Goal: Answer question/provide support: Share knowledge or assist other users

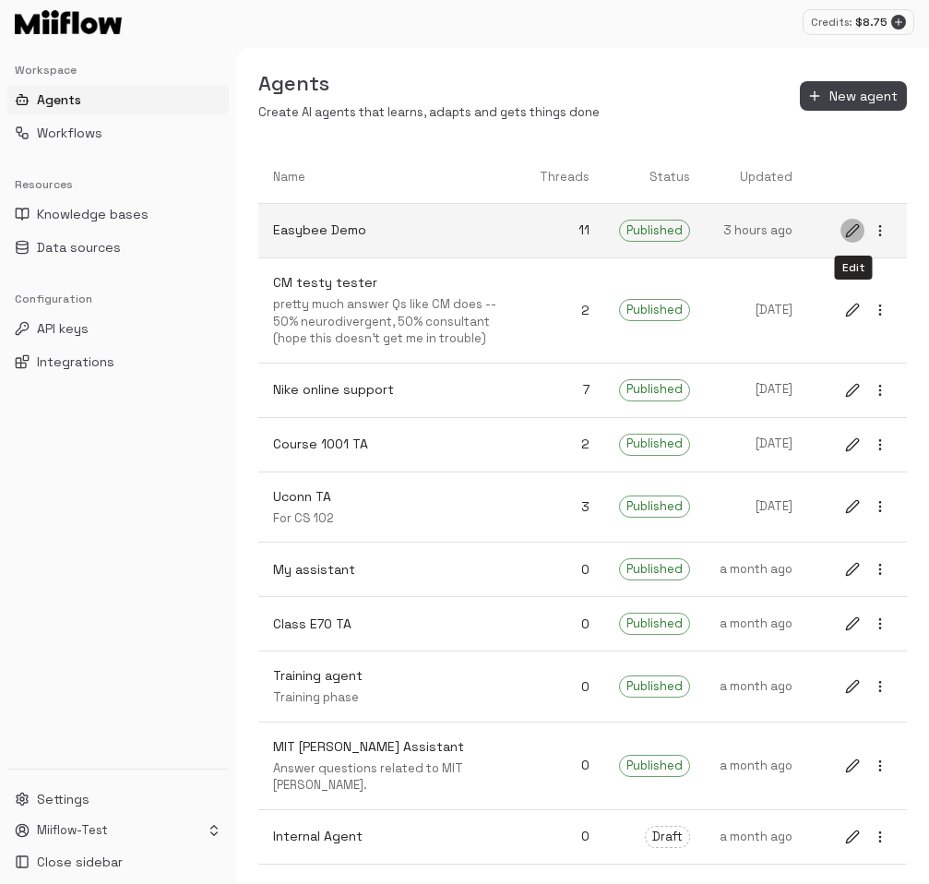
click at [850, 235] on icon "edit" at bounding box center [852, 230] width 12 height 12
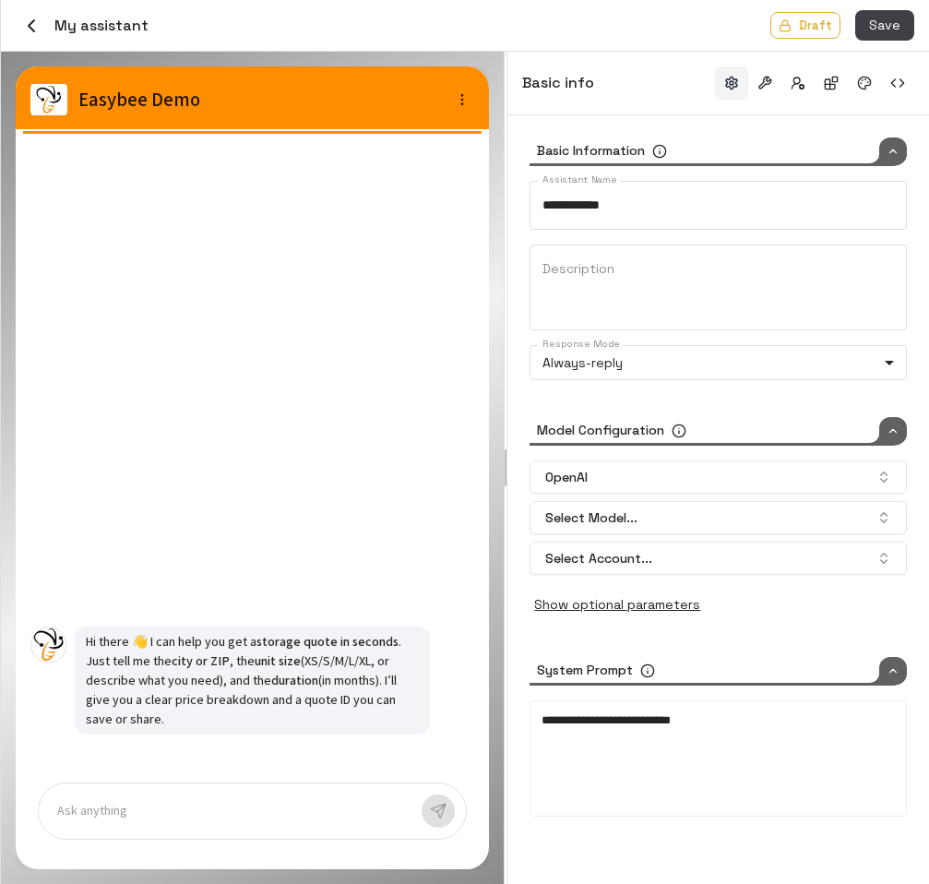
type input "*****"
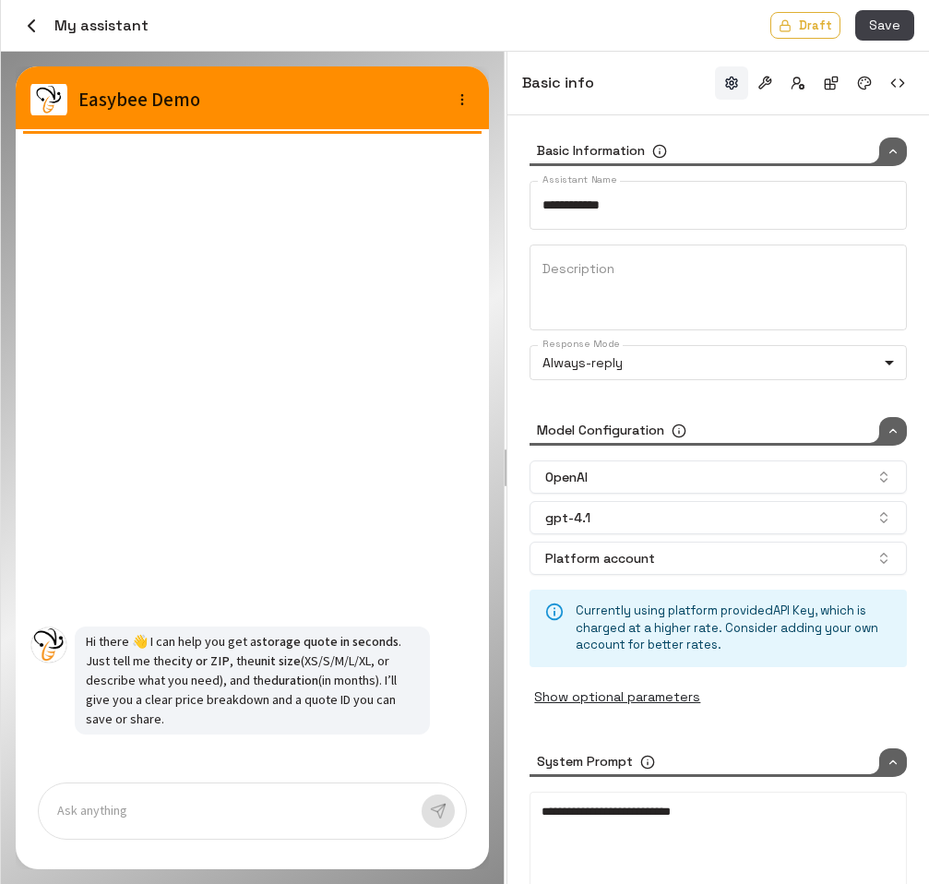
type input "**********"
type input "*****"
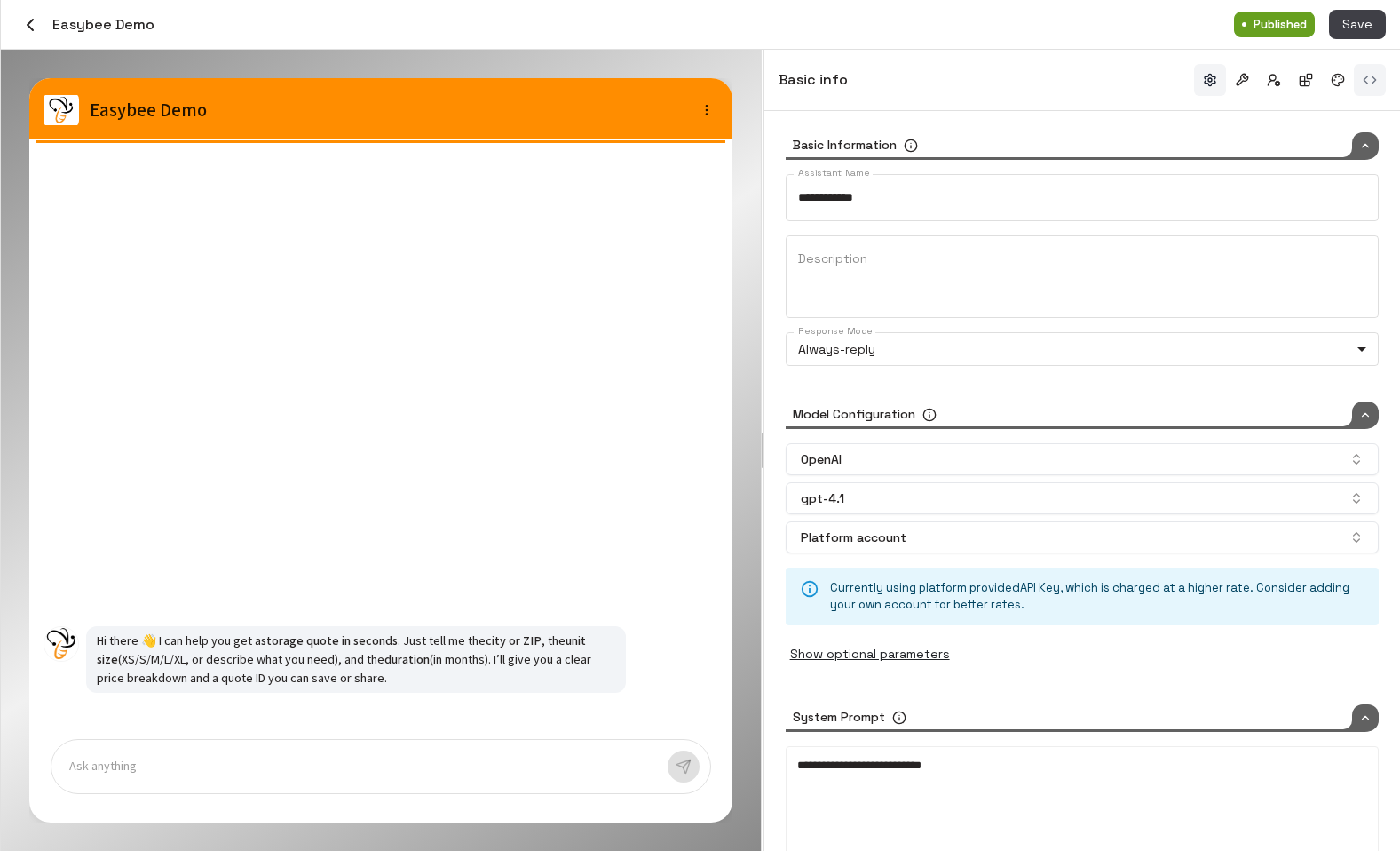
click at [893, 87] on button "button" at bounding box center [1369, 79] width 32 height 32
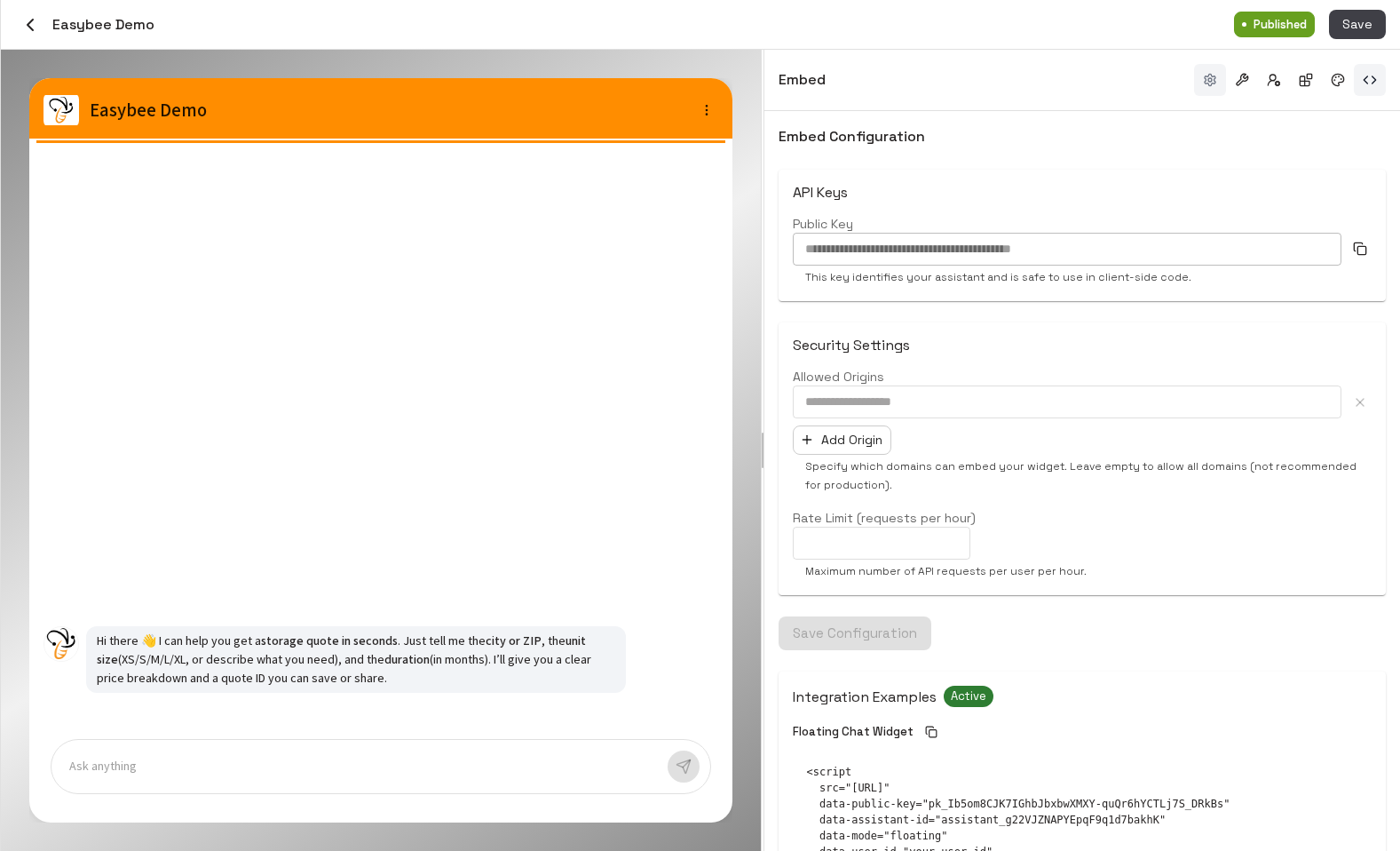
click at [893, 82] on button "button" at bounding box center [1209, 79] width 32 height 32
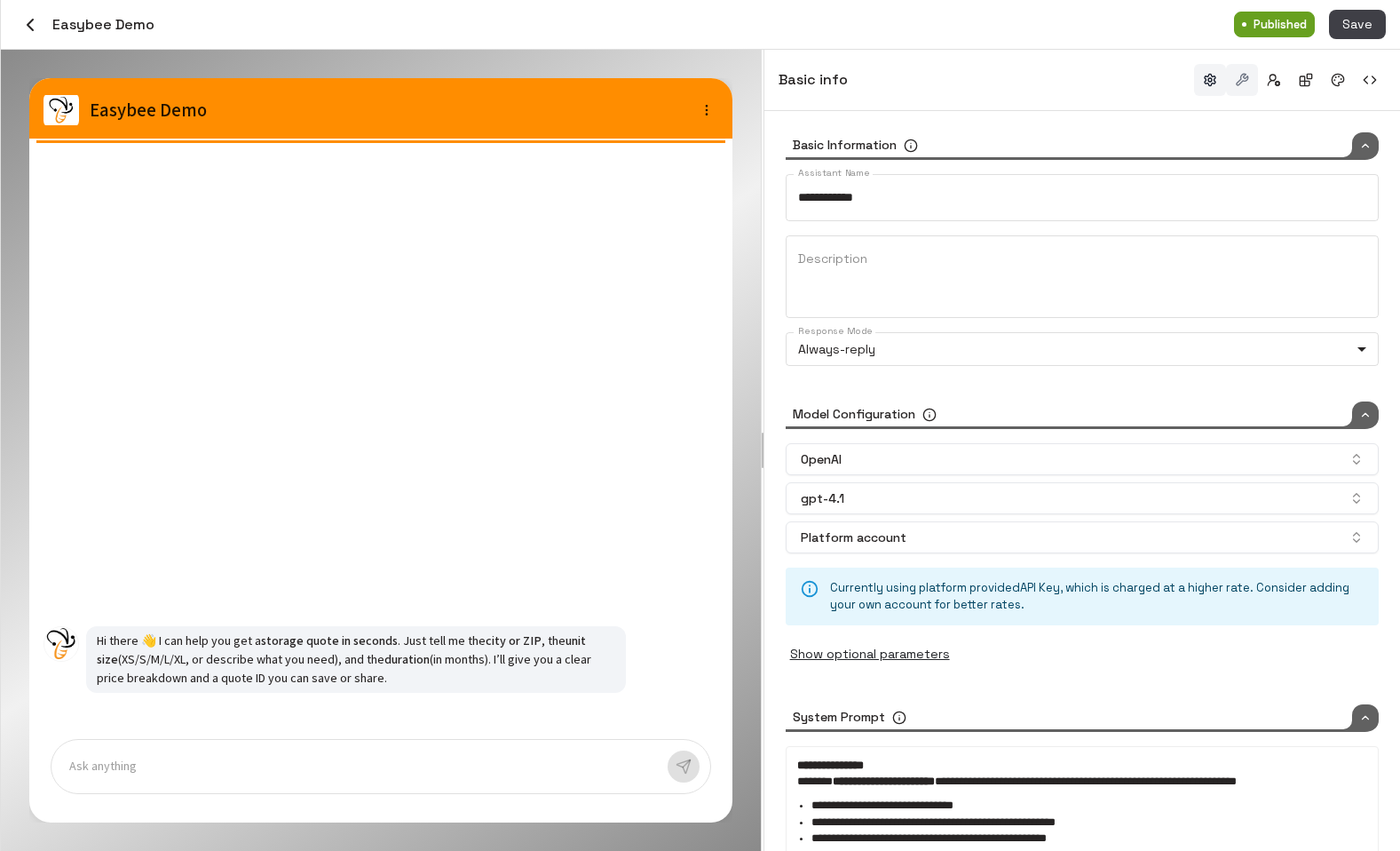
click at [893, 82] on button "button" at bounding box center [1241, 79] width 32 height 32
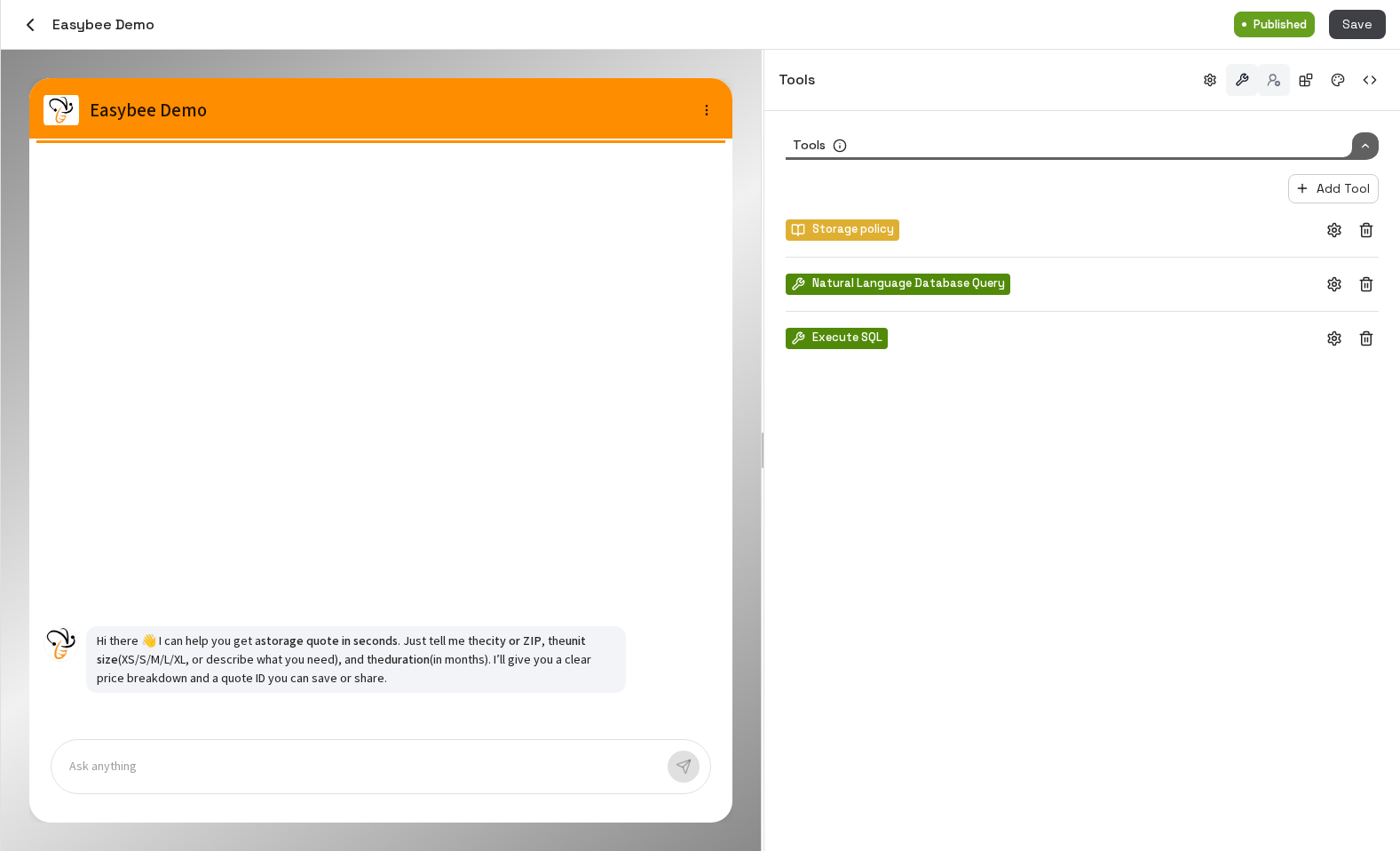
click at [893, 82] on button "button" at bounding box center [1274, 79] width 32 height 32
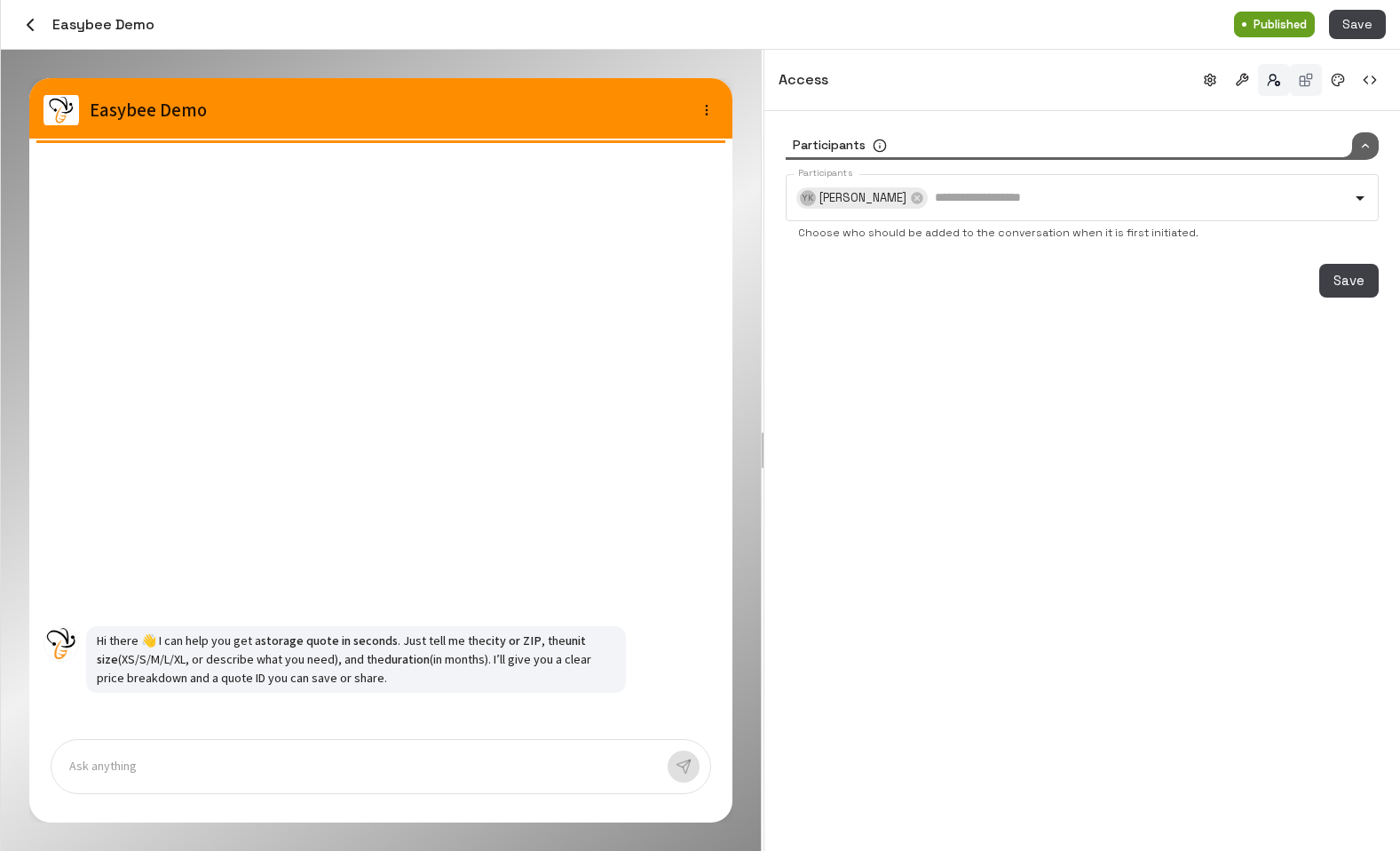
click at [893, 85] on button "button" at bounding box center [1306, 79] width 32 height 32
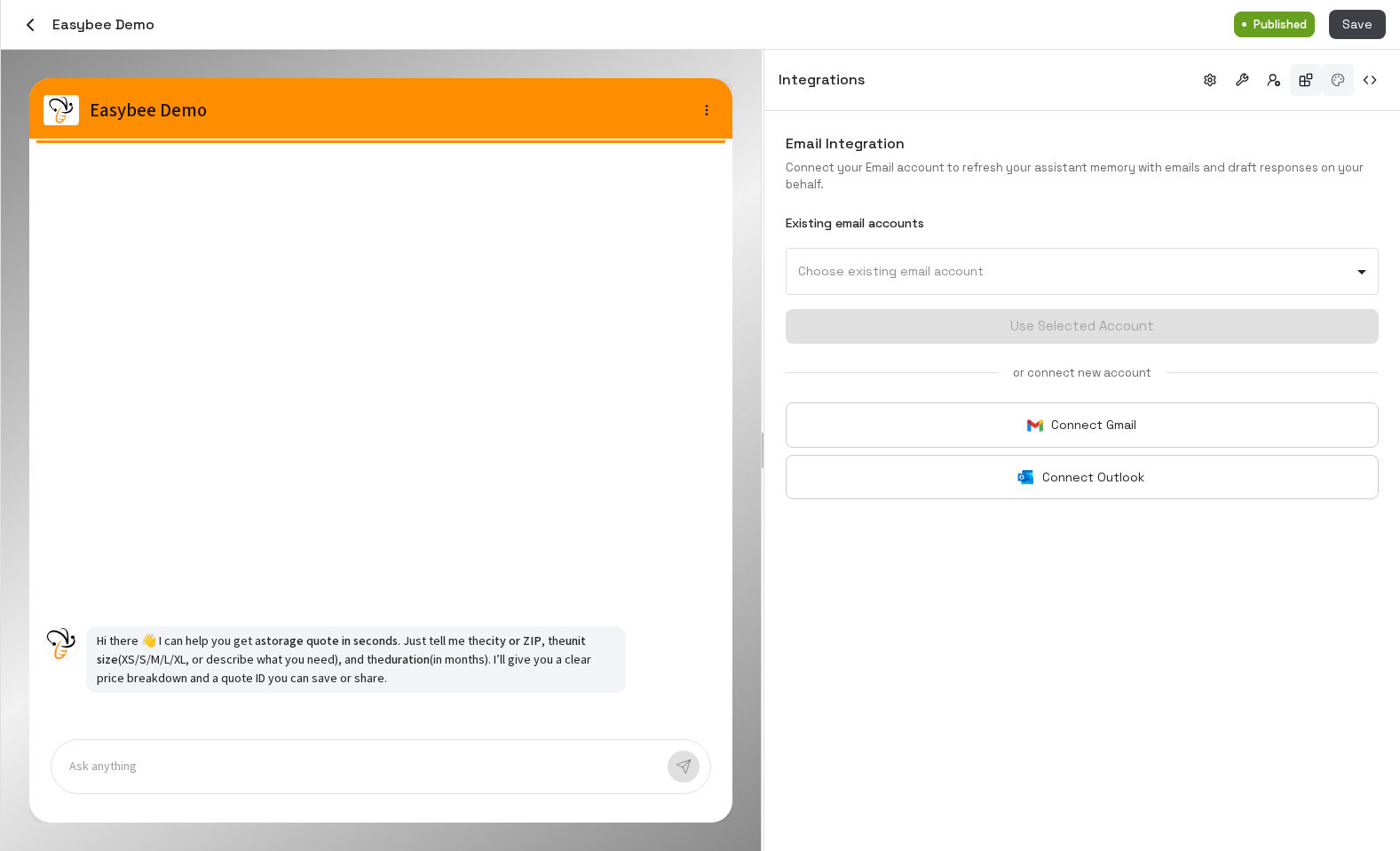
click at [893, 91] on button "button" at bounding box center [1337, 79] width 32 height 32
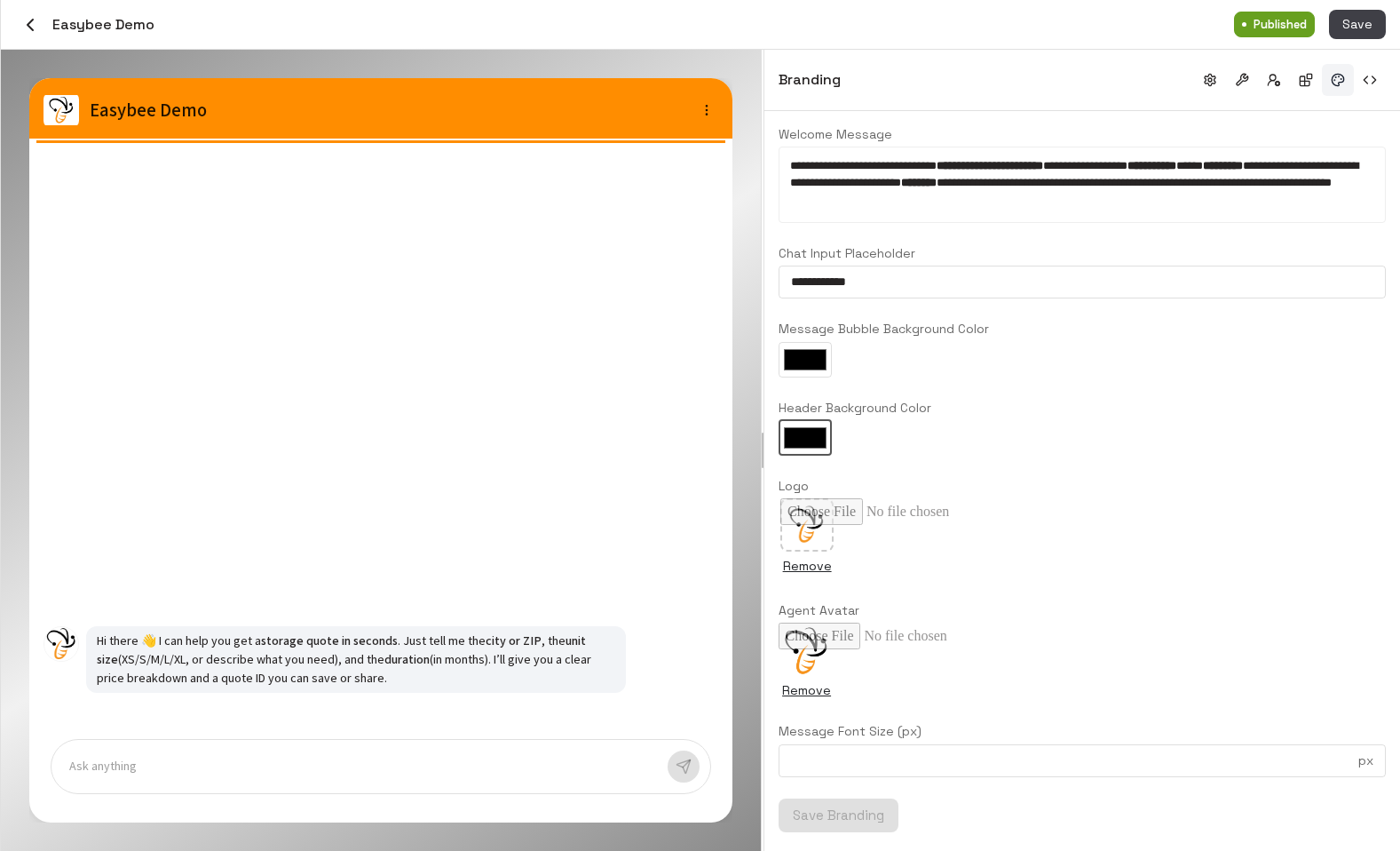
click at [798, 438] on input "*******" at bounding box center [804, 438] width 53 height 36
click at [893, 529] on div "Remove" at bounding box center [1082, 540] width 607 height 83
click at [29, 13] on button "button" at bounding box center [30, 24] width 30 height 30
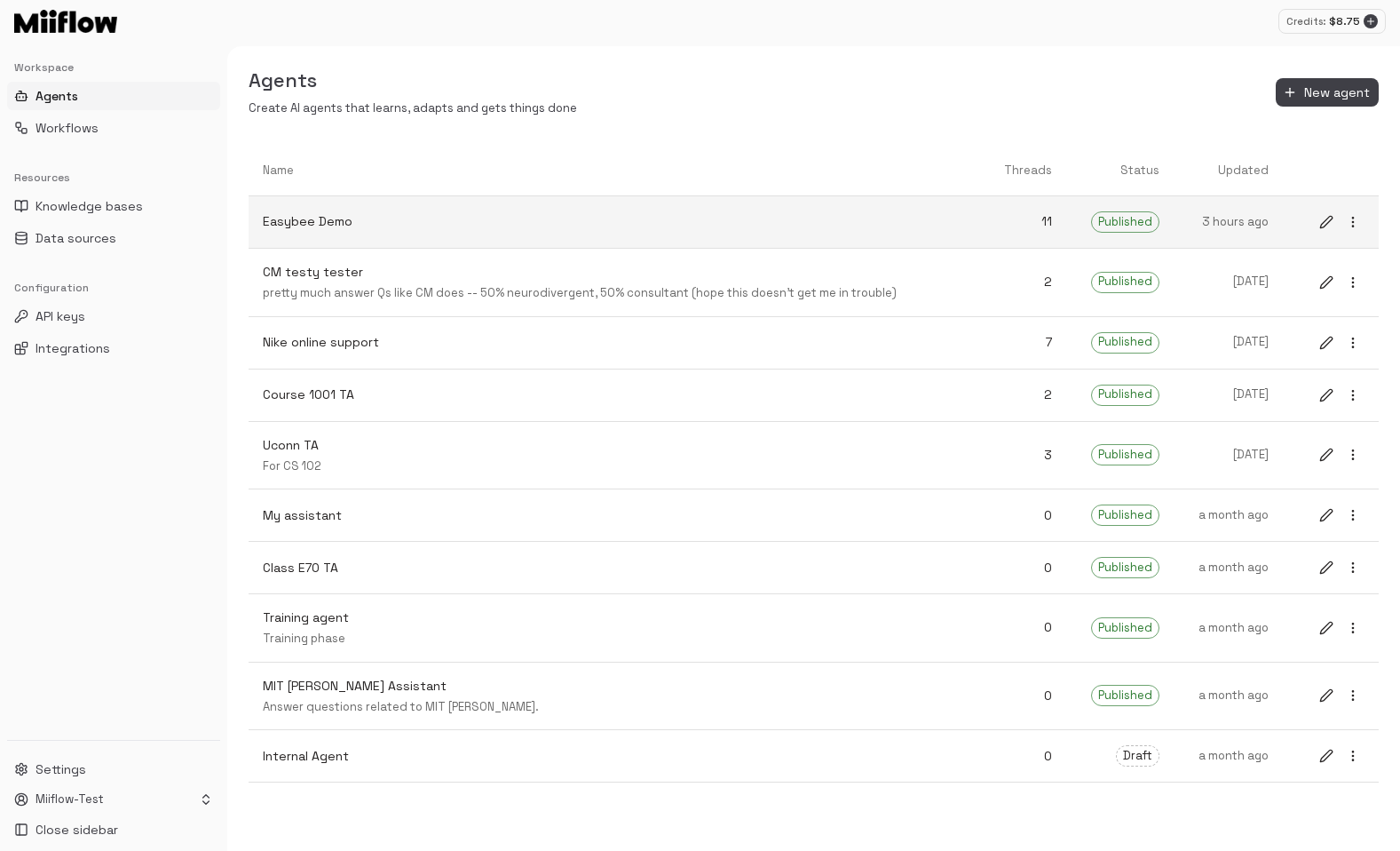
click at [466, 224] on p "Easybee Demo" at bounding box center [615, 221] width 705 height 18
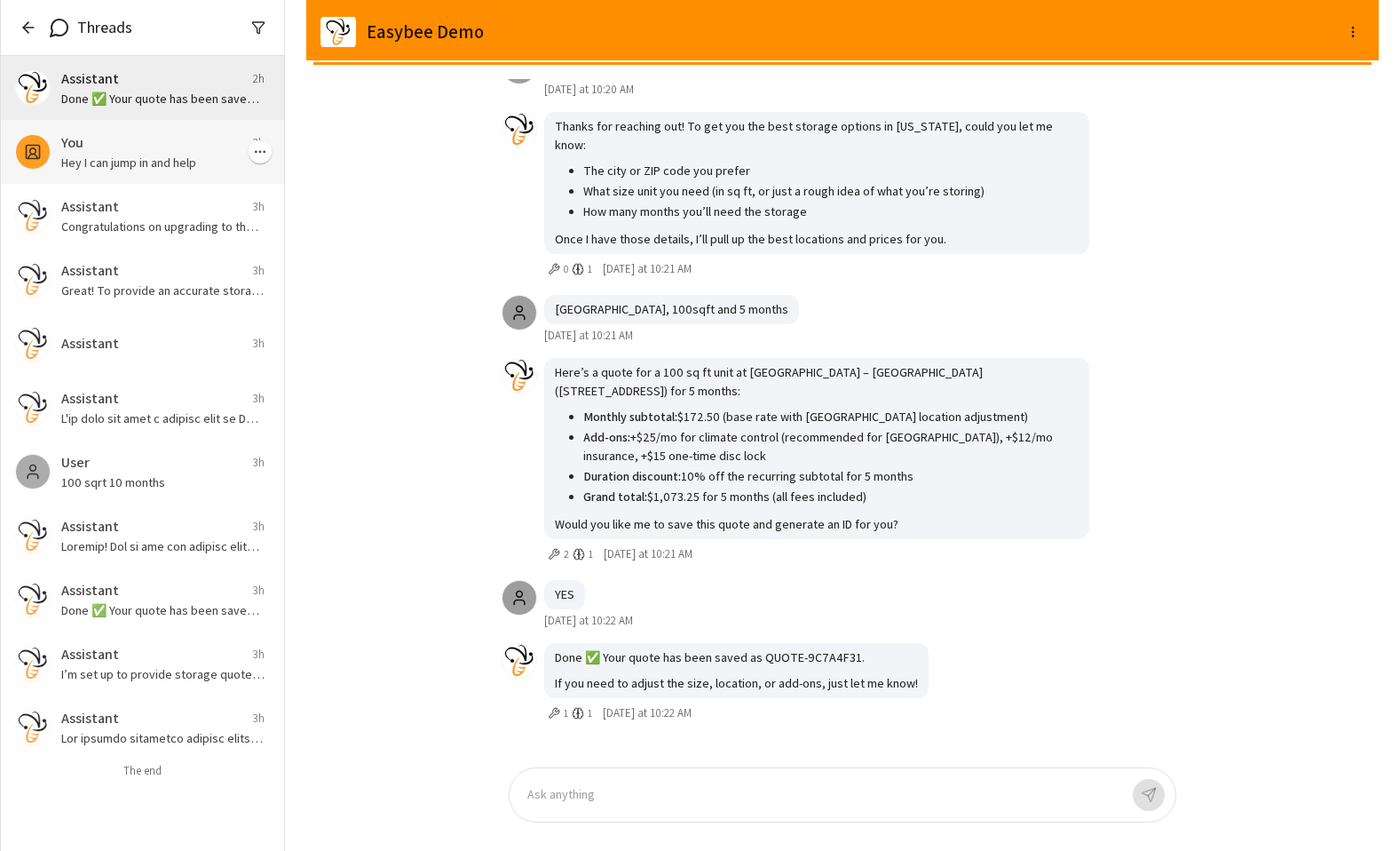
click at [137, 146] on div "You 3h" at bounding box center [163, 143] width 203 height 21
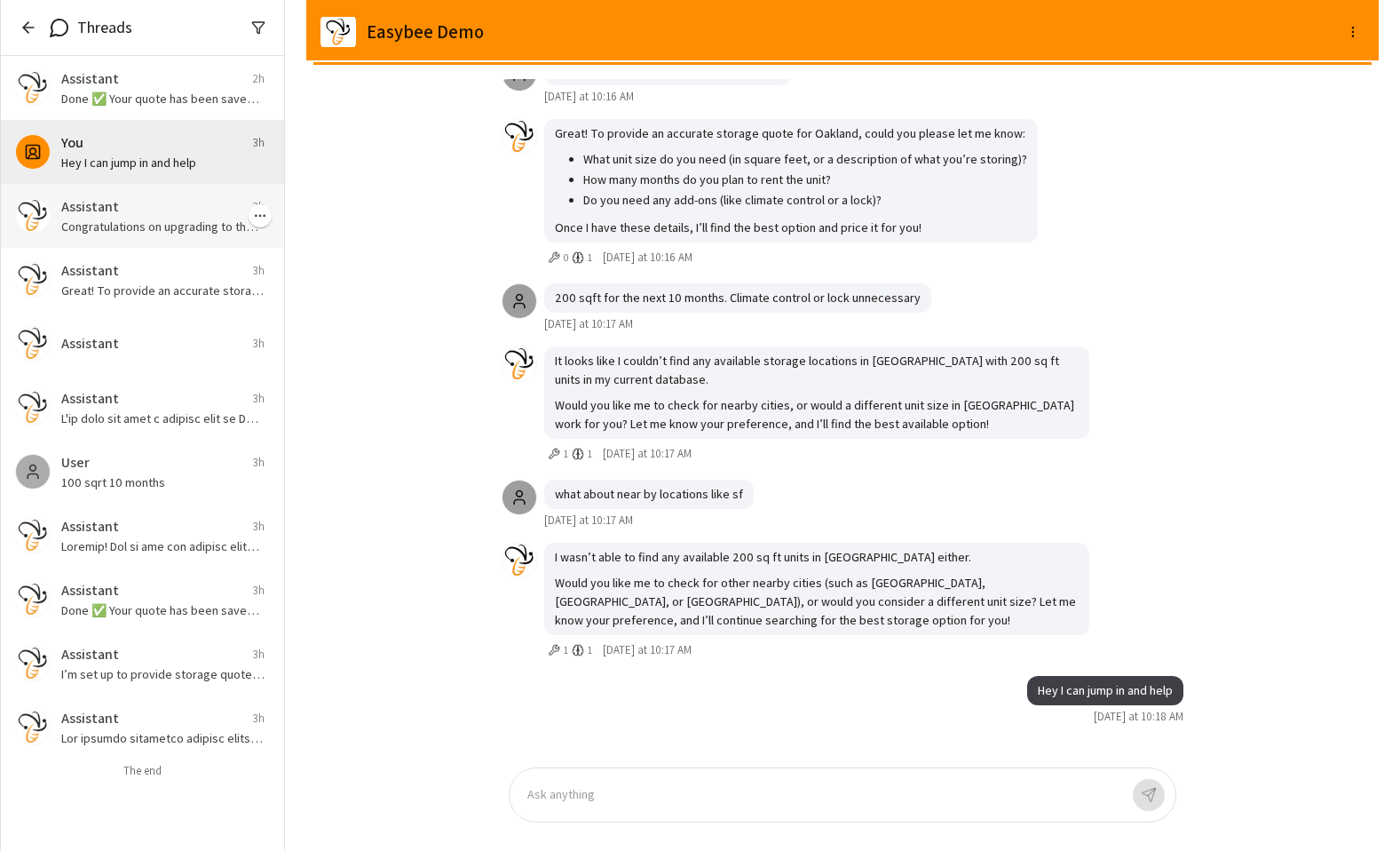
click at [130, 215] on div "Assistant 3h" at bounding box center [163, 207] width 203 height 21
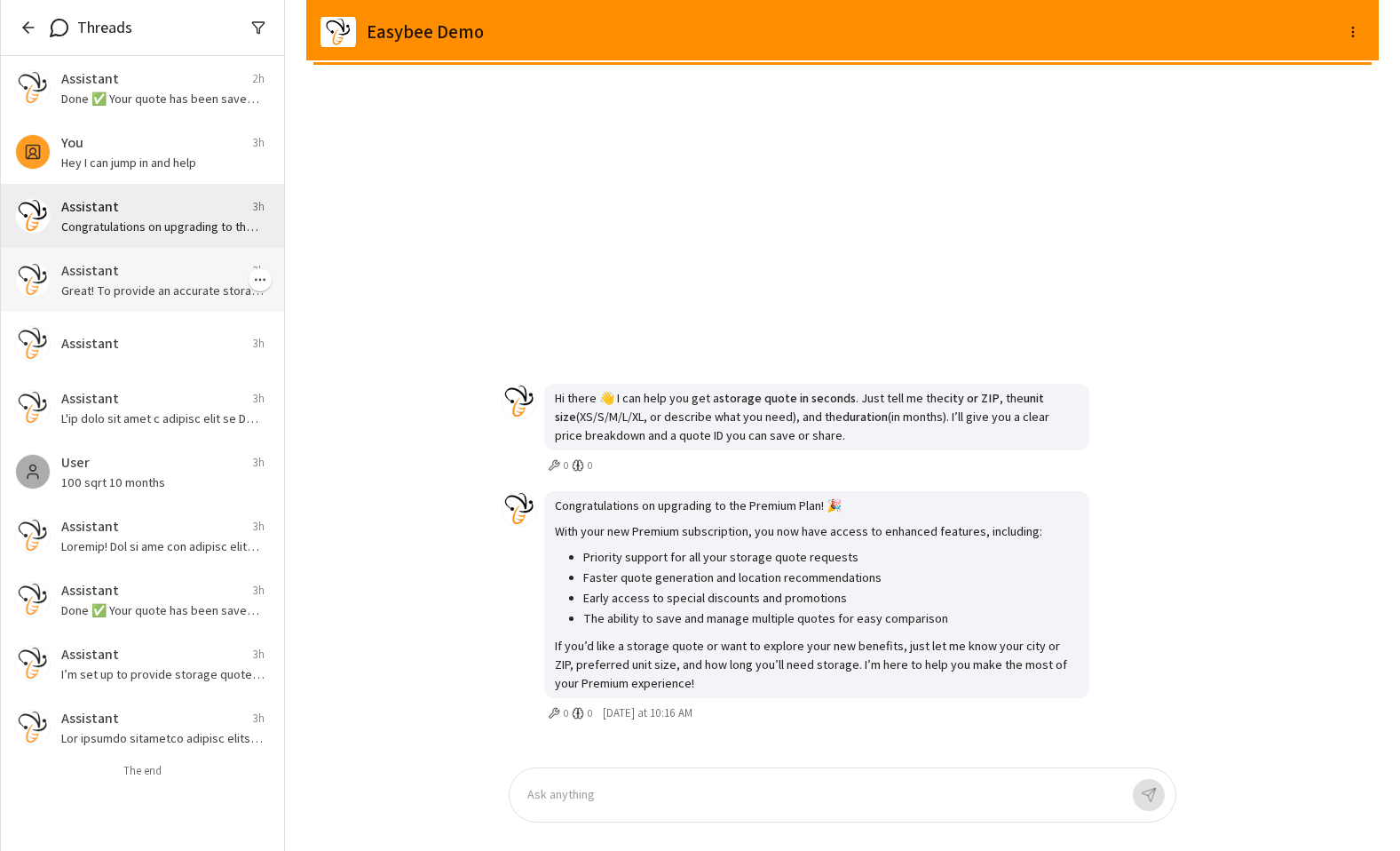
click at [112, 287] on p "Great! To provide an accurate storage quote for Oakland, could you please let m…" at bounding box center [163, 291] width 203 height 17
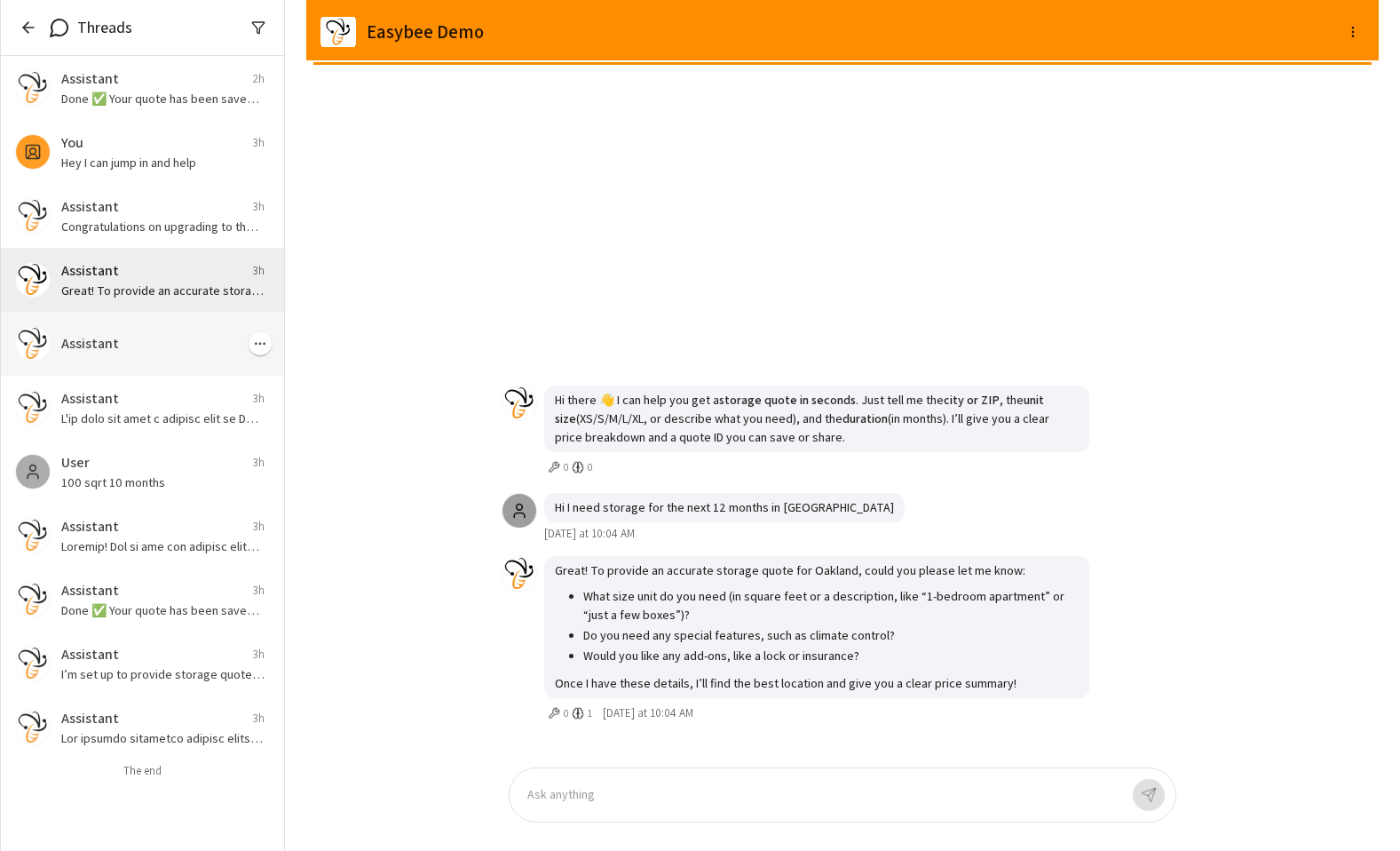
click at [75, 364] on div "Assistant 3h" at bounding box center [142, 344] width 283 height 64
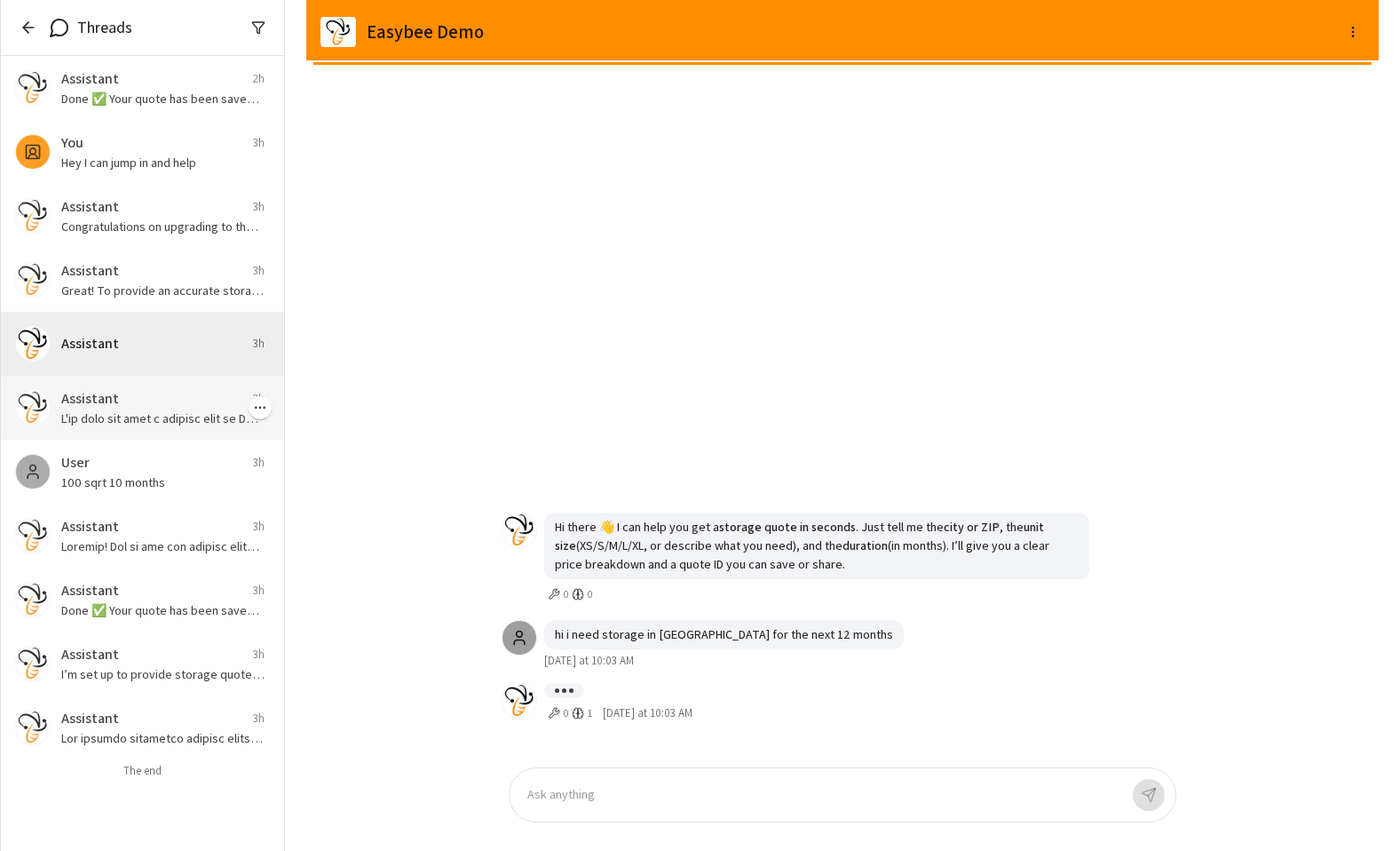
click at [139, 406] on div "Assistant 3h" at bounding box center [163, 399] width 203 height 21
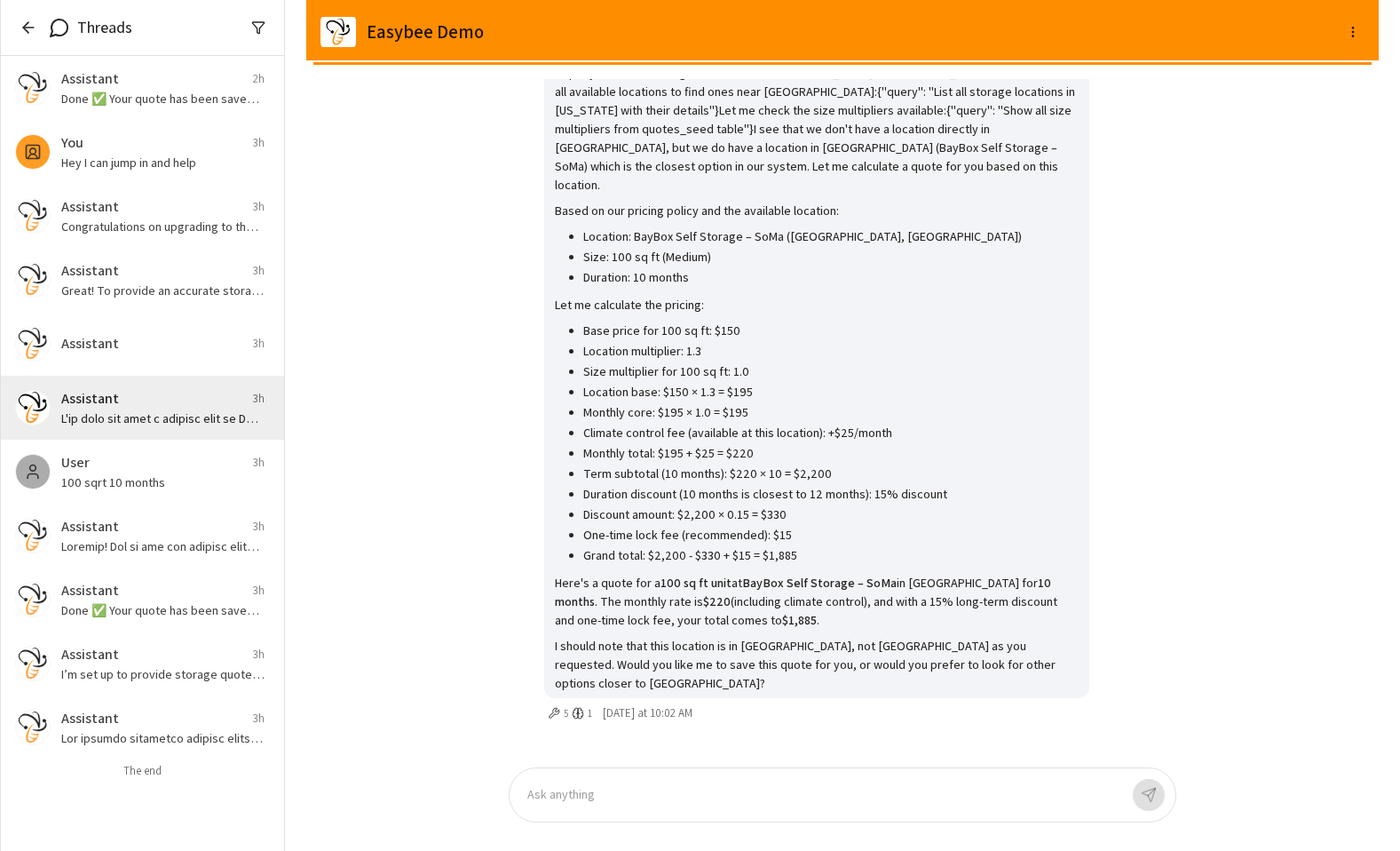
scroll to position [-533, 0]
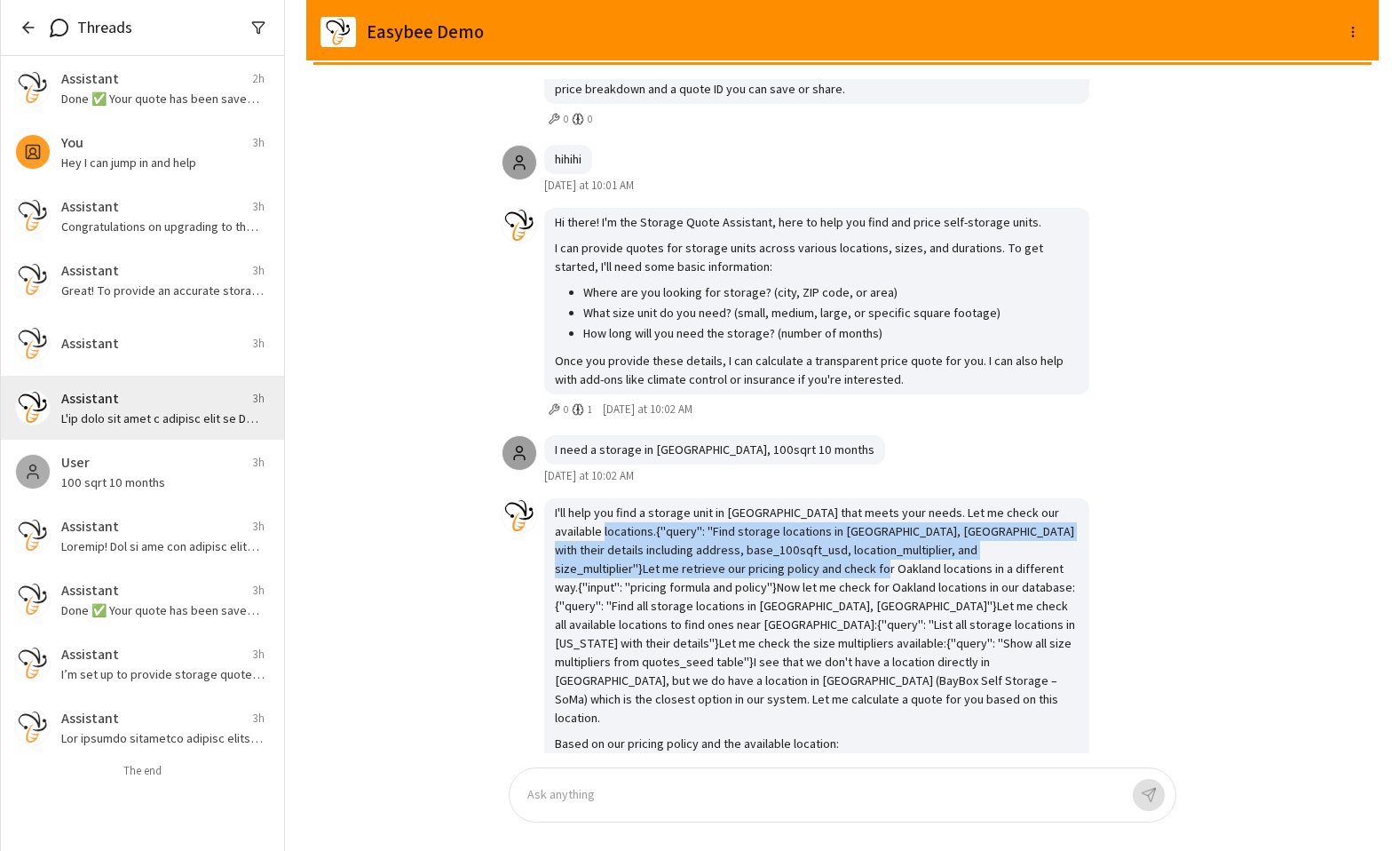
drag, startPoint x: 606, startPoint y: 588, endPoint x: 773, endPoint y: 628, distance: 171.7
click at [773, 628] on p "I'll help you find a storage unit in [GEOGRAPHIC_DATA] that meets your needs. L…" at bounding box center [817, 615] width 523 height 224
click at [771, 632] on p "I'll help you find a storage unit in [GEOGRAPHIC_DATA] that meets your needs. L…" at bounding box center [817, 615] width 523 height 224
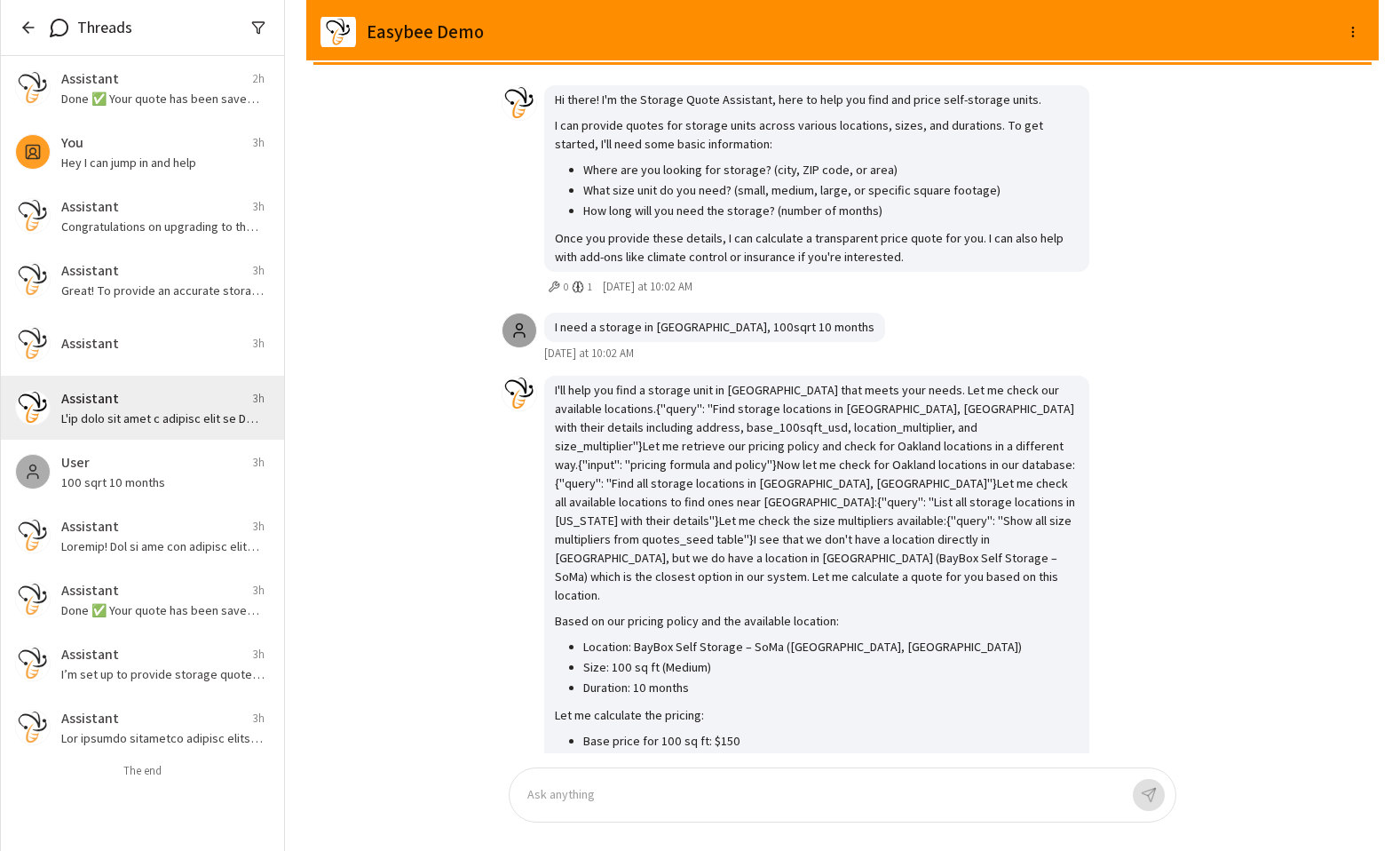
scroll to position [-408, 0]
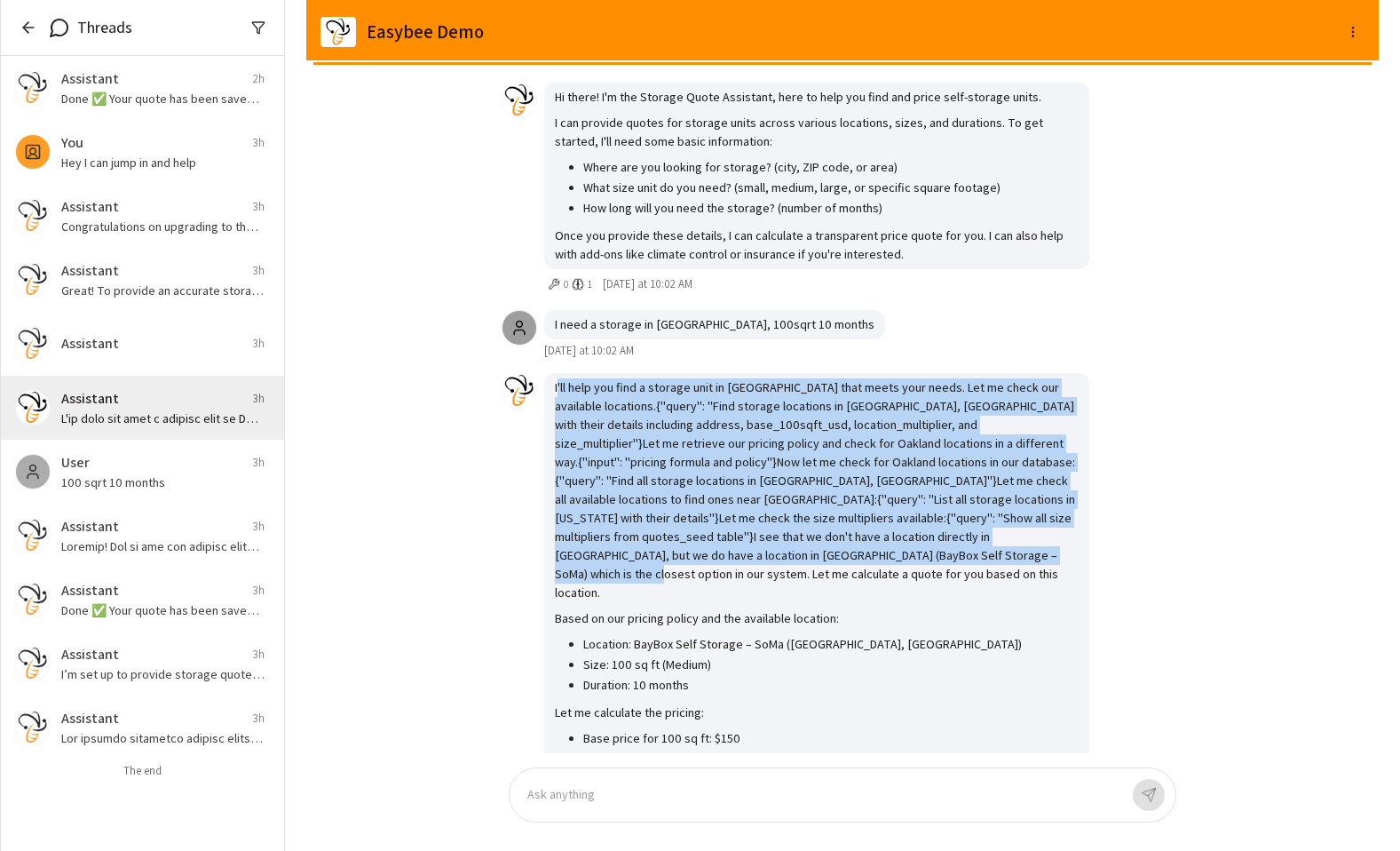
drag, startPoint x: 904, startPoint y: 610, endPoint x: 557, endPoint y: 444, distance: 384.7
click at [557, 444] on p "I'll help you find a storage unit in [GEOGRAPHIC_DATA] that meets your needs. L…" at bounding box center [817, 490] width 523 height 224
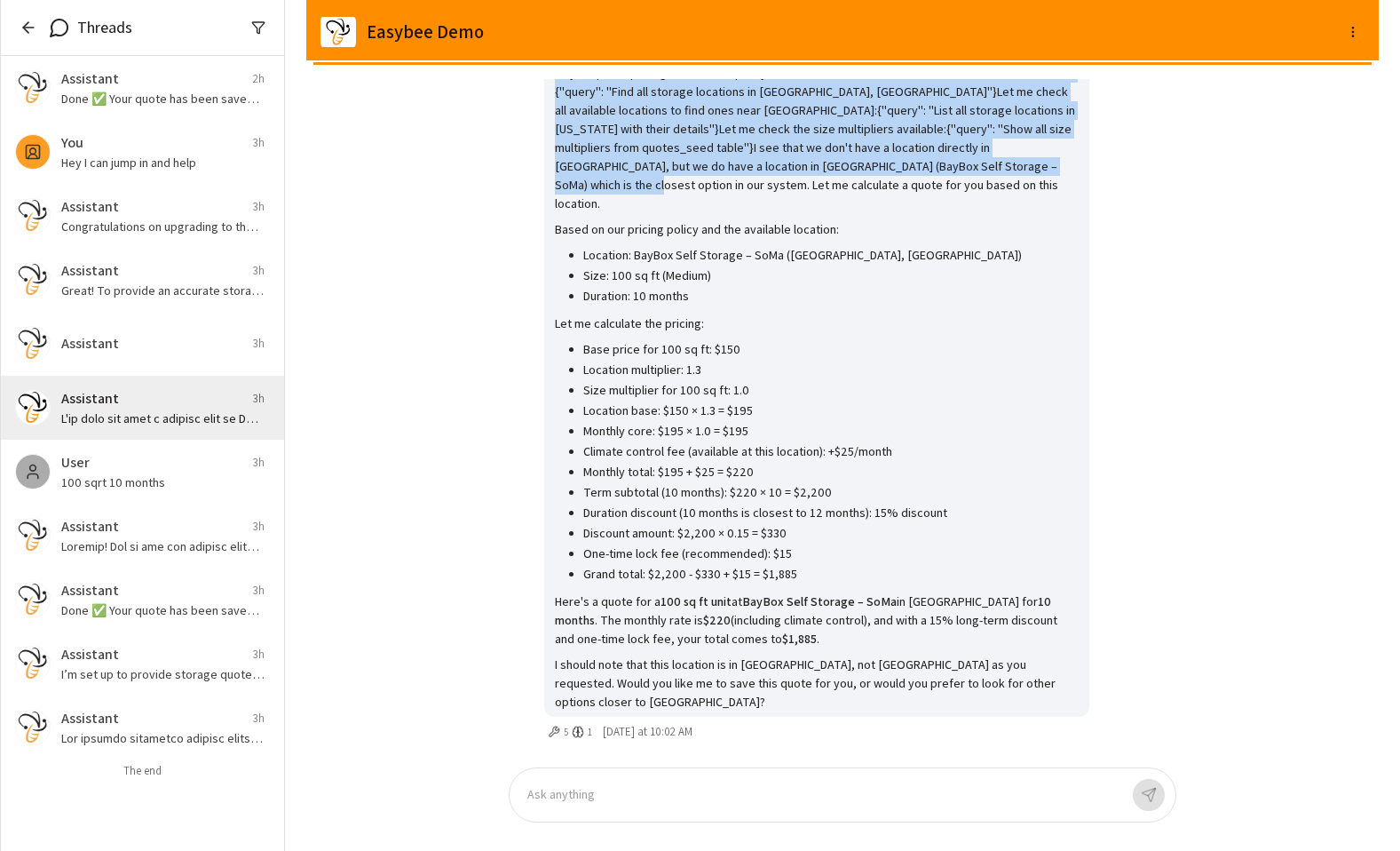
scroll to position [-14, 0]
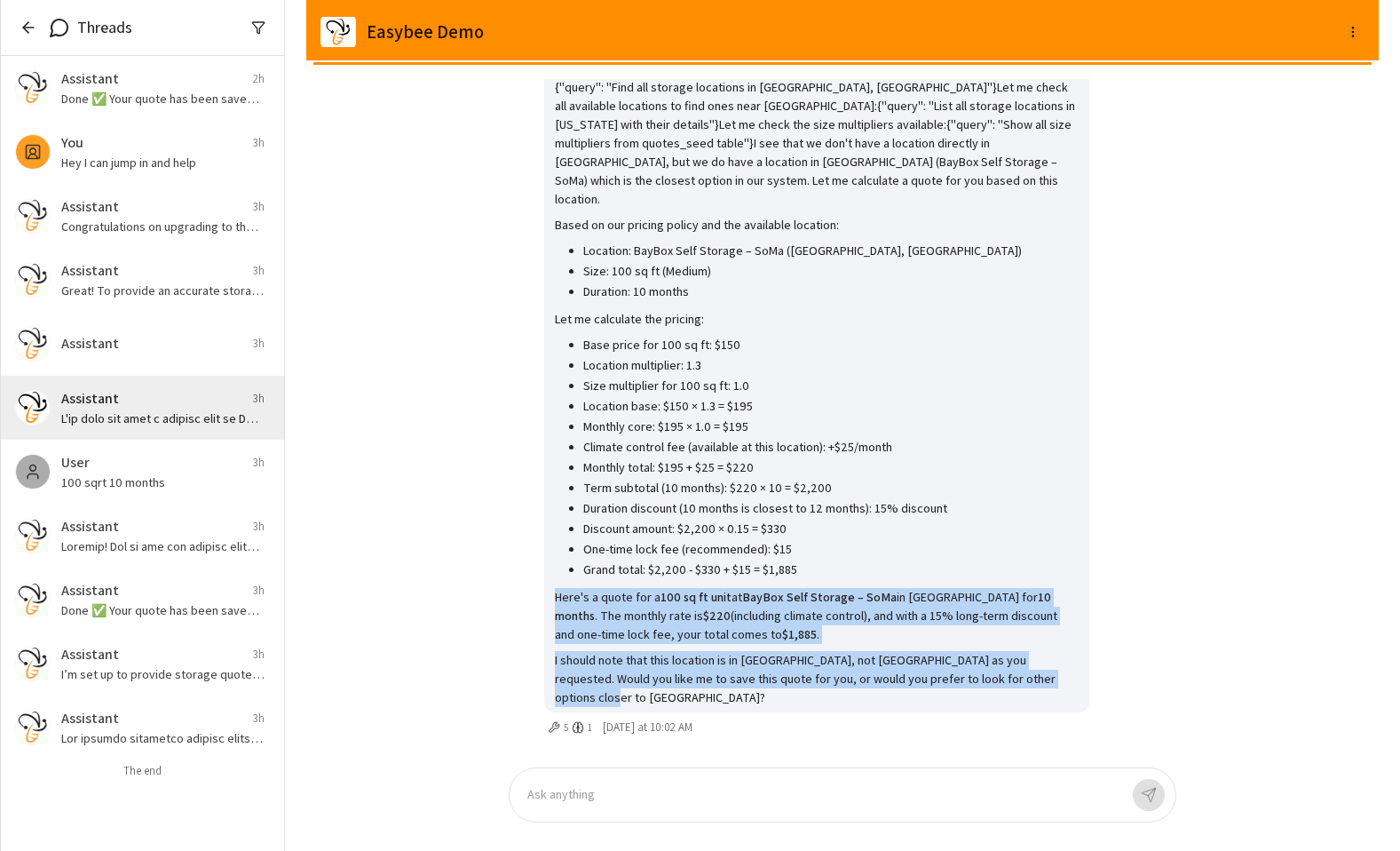
drag, startPoint x: 984, startPoint y: 599, endPoint x: 1049, endPoint y: 705, distance: 124.3
click at [893, 705] on div "I'll help you find a storage unit in [GEOGRAPHIC_DATA] that meets your needs. L…" at bounding box center [817, 346] width 546 height 733
click at [893, 705] on p "I should note that this location is in [GEOGRAPHIC_DATA], not [GEOGRAPHIC_DATA]…" at bounding box center [817, 679] width 523 height 56
drag, startPoint x: 1042, startPoint y: 705, endPoint x: 1022, endPoint y: 590, distance: 116.7
click at [893, 590] on div "I'll help you find a storage unit in [GEOGRAPHIC_DATA] that meets your needs. L…" at bounding box center [817, 346] width 546 height 733
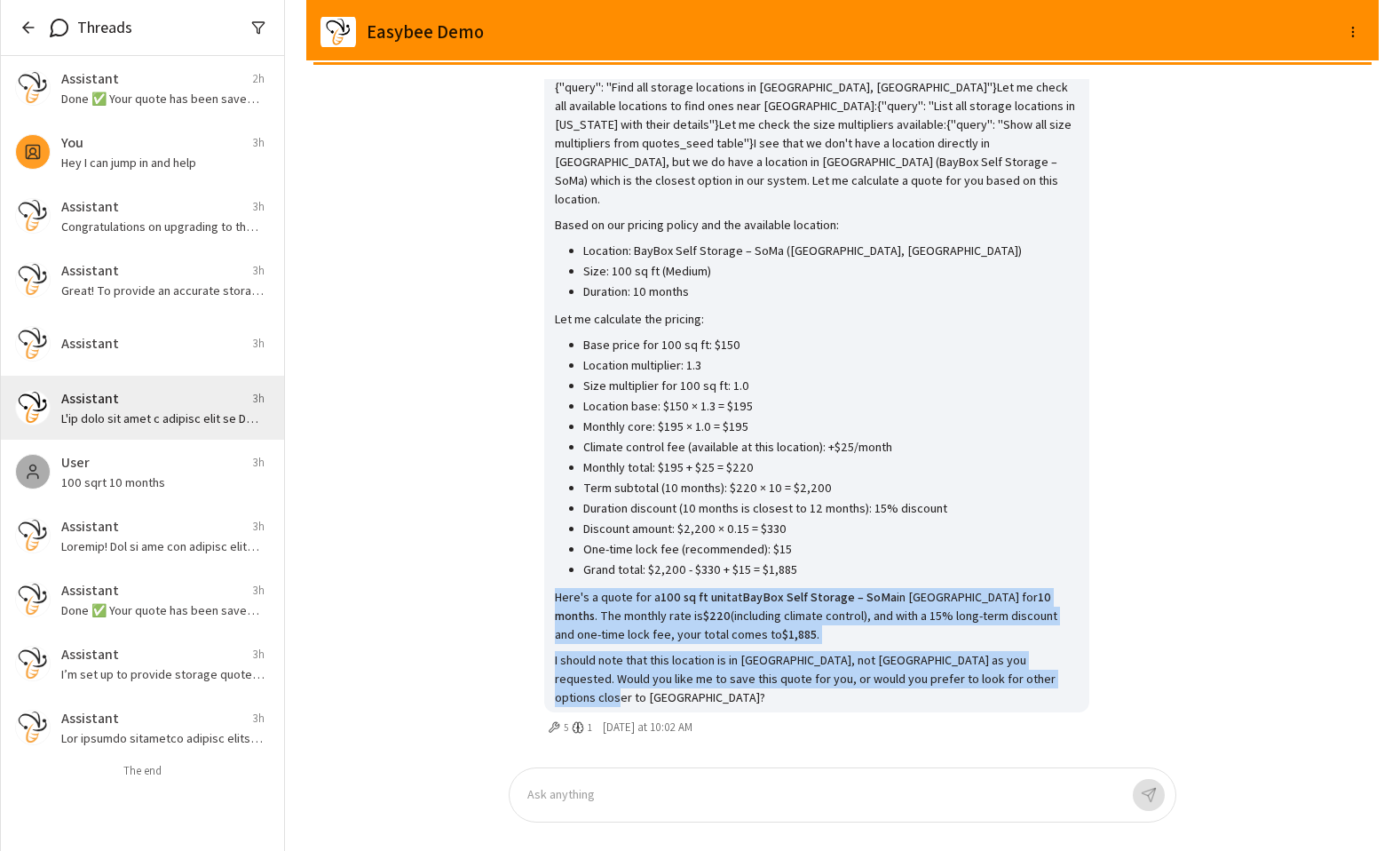
click at [893, 581] on li "Grand total: $2,200 - $330 + $15 = $1,885" at bounding box center [830, 570] width 496 height 20
drag, startPoint x: 1008, startPoint y: 590, endPoint x: 1031, endPoint y: 720, distance: 132.0
click at [893, 720] on div "I'll help you find a storage unit in [GEOGRAPHIC_DATA] that meets your needs. L…" at bounding box center [817, 359] width 546 height 760
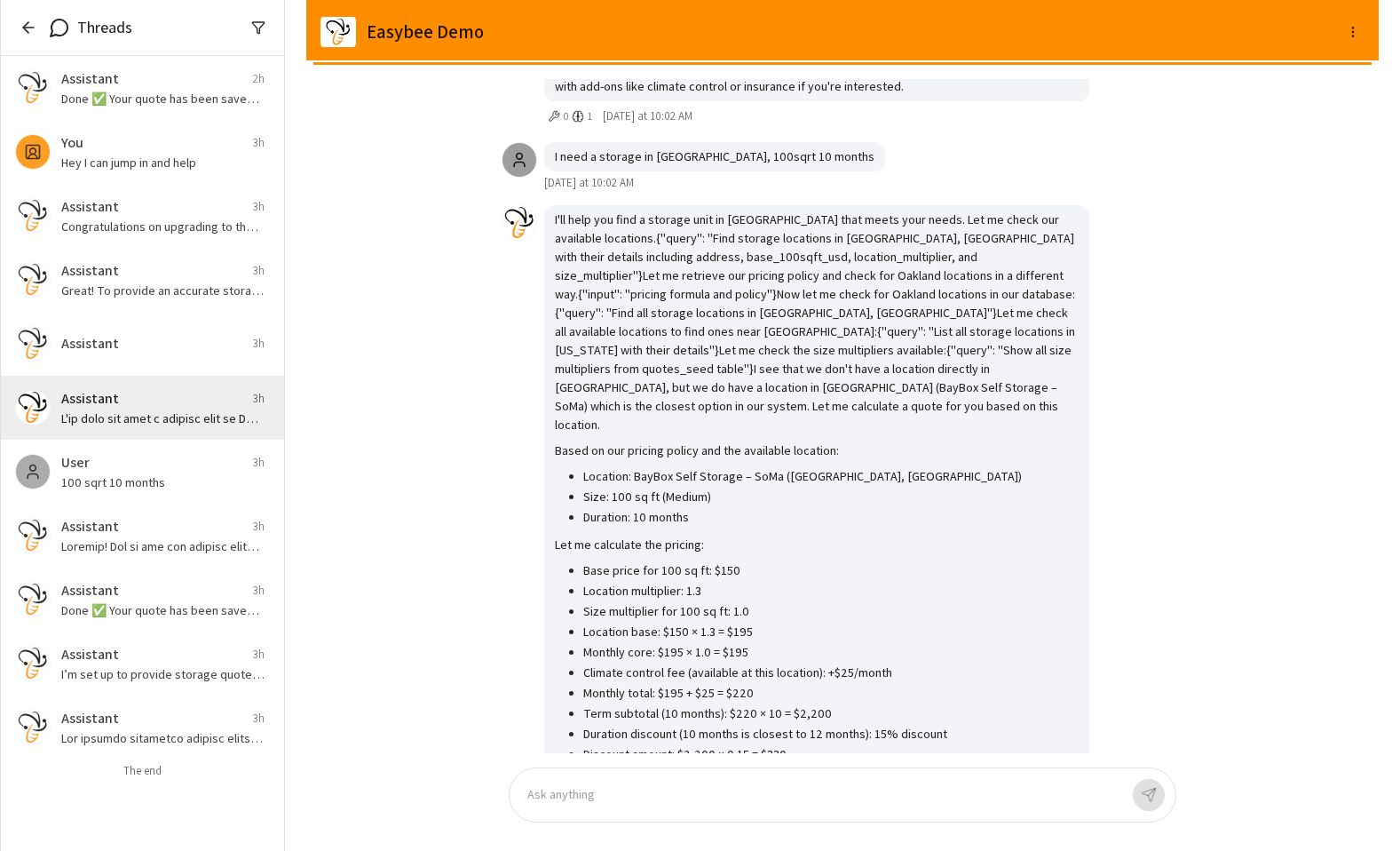
scroll to position [0, 0]
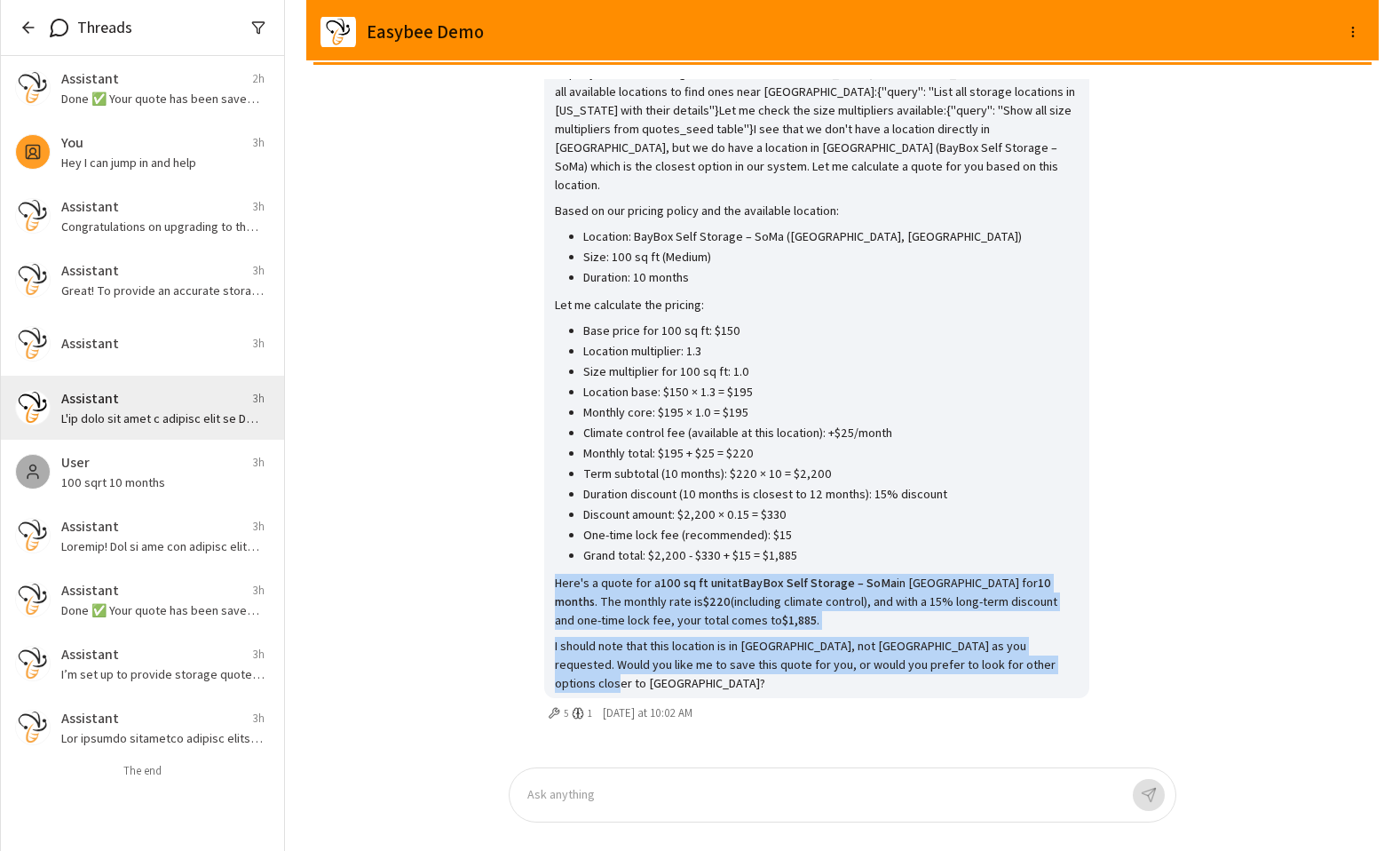
drag, startPoint x: 1024, startPoint y: 691, endPoint x: 977, endPoint y: 573, distance: 127.0
click at [893, 573] on div "I'll help you find a storage unit in [GEOGRAPHIC_DATA] that meets your needs. L…" at bounding box center [817, 331] width 546 height 733
click at [893, 567] on li "Grand total: $2,200 - $330 + $15 = $1,885" at bounding box center [830, 556] width 496 height 20
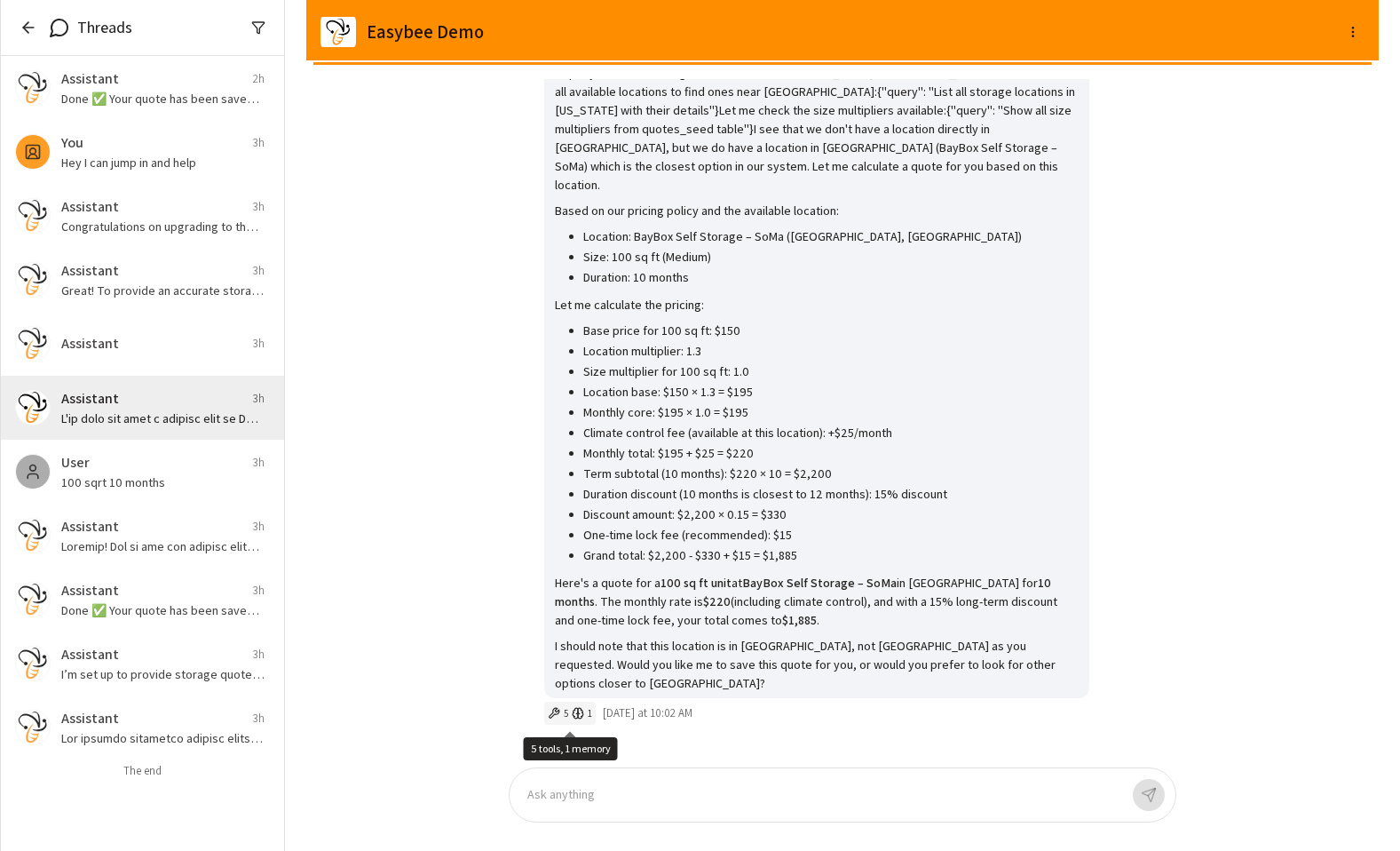
click at [565, 705] on button "5 1" at bounding box center [571, 713] width 52 height 23
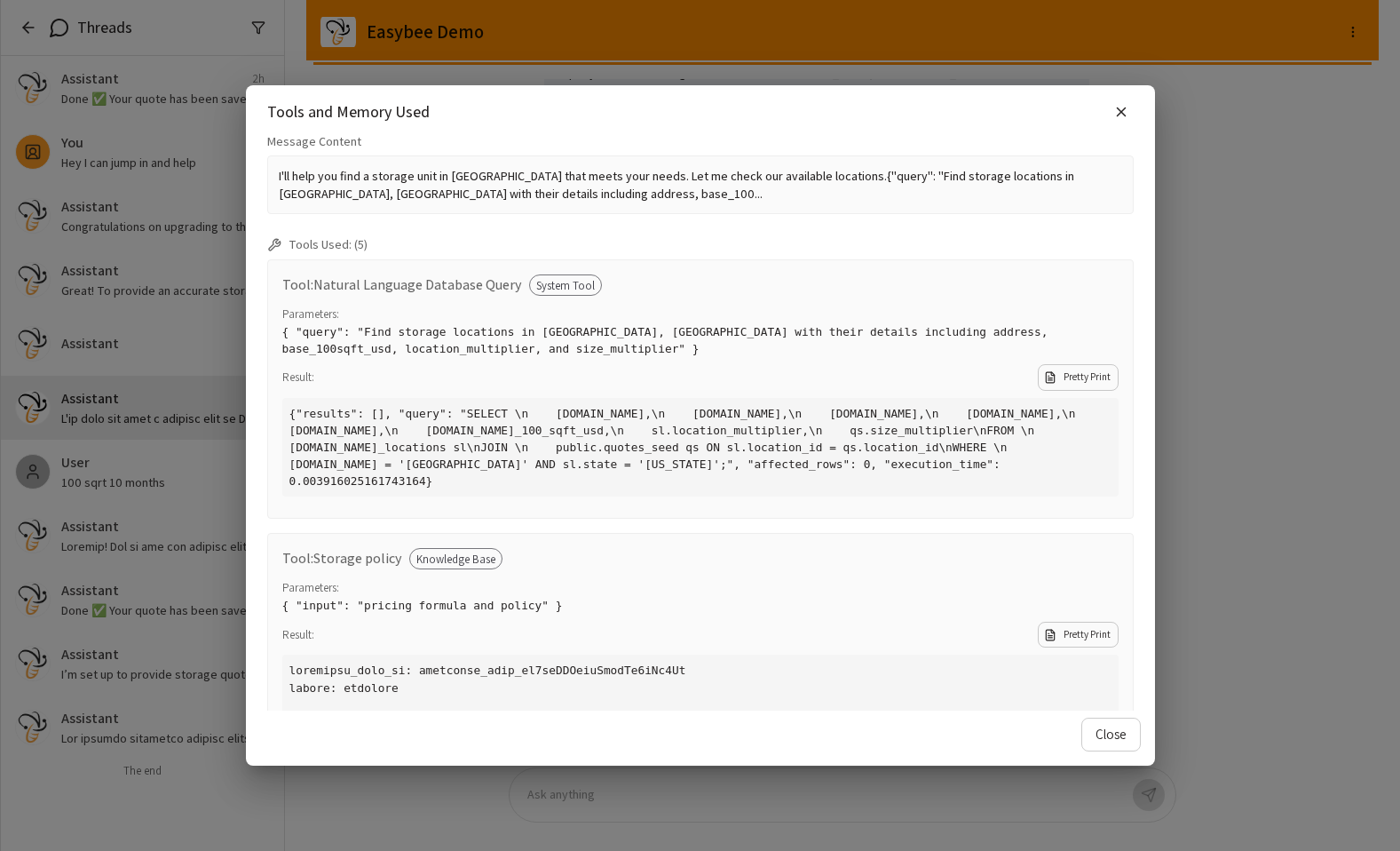
click at [893, 408] on div "Tools and Memory Used Message Content I'll help you find a storage unit in [GEO…" at bounding box center [700, 426] width 1400 height 851
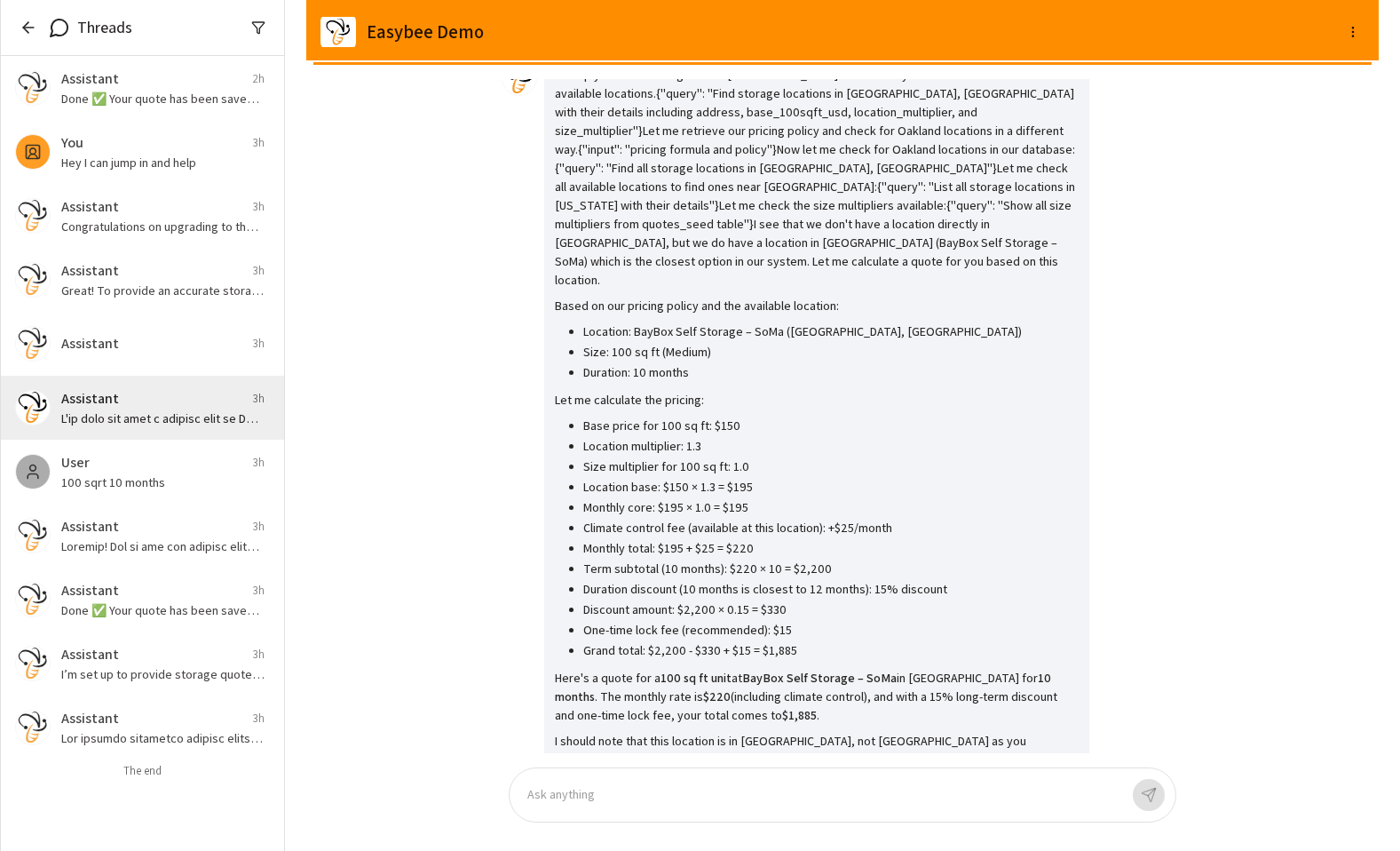
scroll to position [-259, 0]
